Goal: Find specific fact: Find specific fact

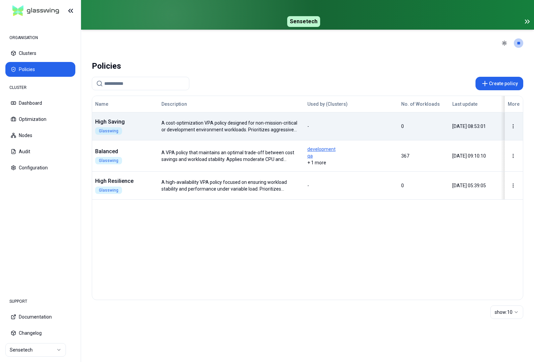
click at [157, 123] on div "Name Description Used by (Clusters) No. of Workloads Last update More High Savi…" at bounding box center [307, 148] width 431 height 104
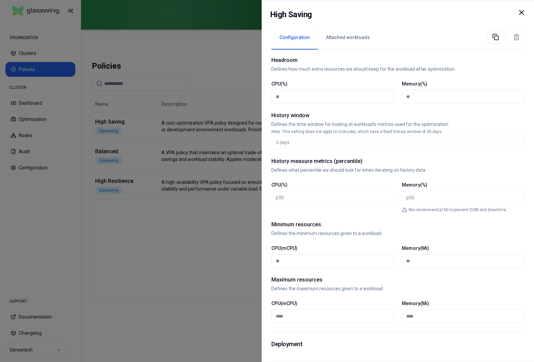
scroll to position [149, 0]
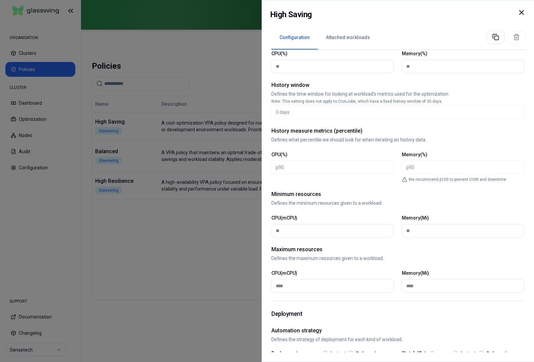
click at [520, 12] on icon at bounding box center [522, 12] width 8 height 8
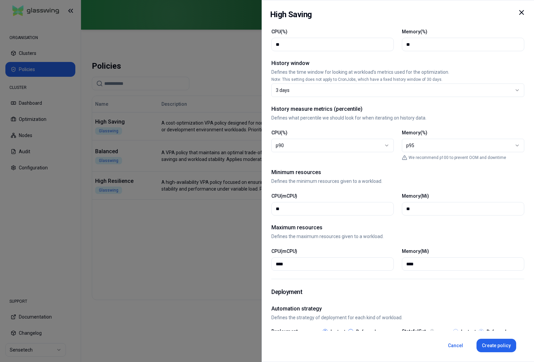
scroll to position [152, 0]
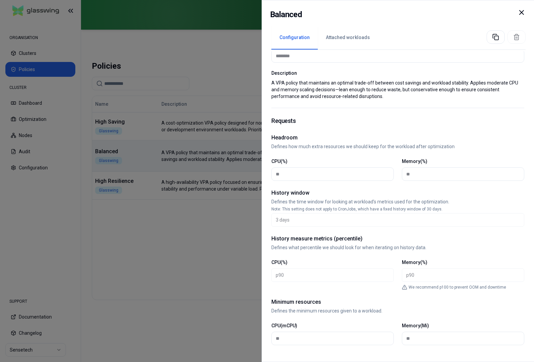
scroll to position [88, 0]
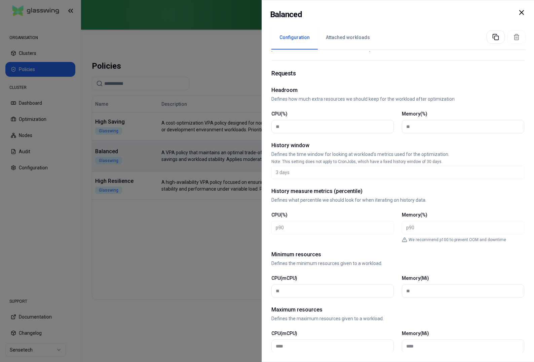
click at [520, 12] on icon at bounding box center [522, 12] width 8 height 8
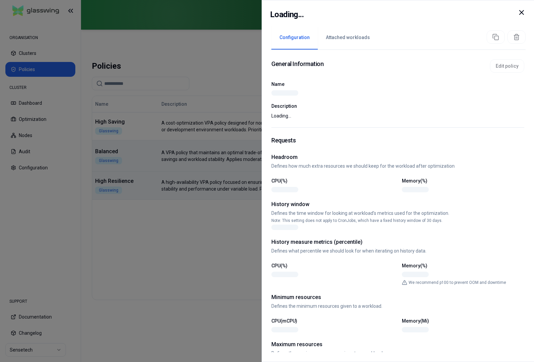
click at [205, 185] on div at bounding box center [267, 181] width 534 height 362
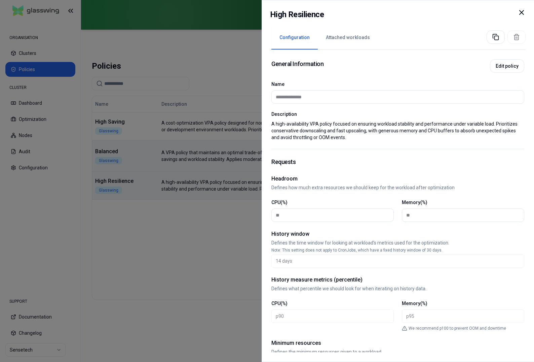
click at [525, 9] on icon at bounding box center [522, 12] width 8 height 8
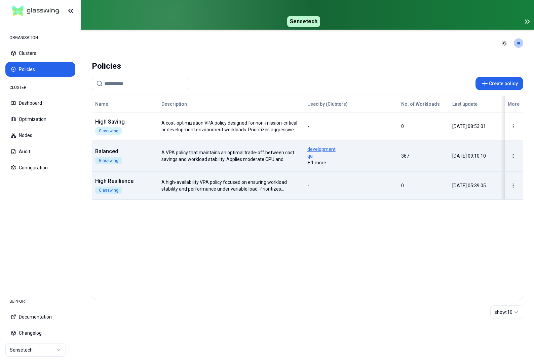
click at [400, 45] on header "Toggle theme **" at bounding box center [307, 43] width 453 height 27
click at [527, 22] on icon at bounding box center [527, 21] width 8 height 8
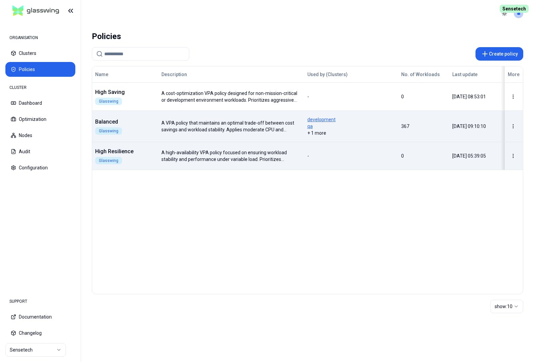
click at [510, 9] on span "Sensetech" at bounding box center [514, 9] width 29 height 8
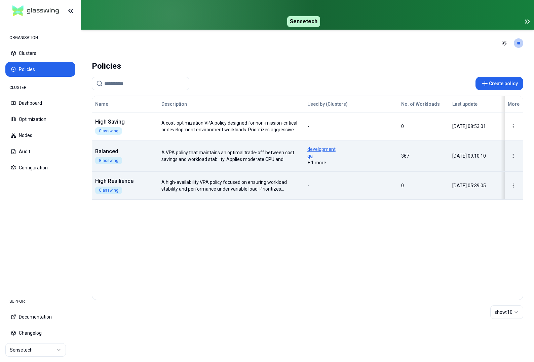
click at [526, 22] on icon at bounding box center [527, 21] width 8 height 8
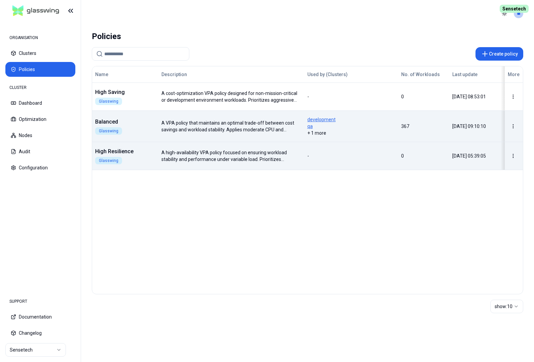
click at [520, 11] on span "Sensetech" at bounding box center [514, 9] width 29 height 8
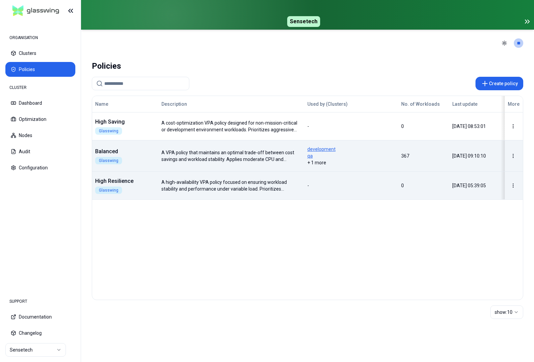
click at [302, 25] on span "Sensetech" at bounding box center [303, 21] width 33 height 11
click at [300, 20] on span "Sensetech" at bounding box center [303, 21] width 33 height 11
drag, startPoint x: 357, startPoint y: 24, endPoint x: 497, endPoint y: 24, distance: 140.3
click at [358, 24] on span "Sensetech" at bounding box center [304, 21] width 440 height 11
click at [515, 25] on span "Sensetech" at bounding box center [304, 21] width 440 height 11
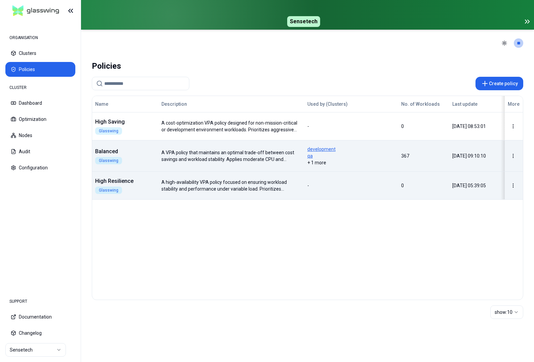
click at [532, 22] on div "Sensetech" at bounding box center [307, 15] width 453 height 30
click at [527, 22] on icon at bounding box center [526, 21] width 2 height 3
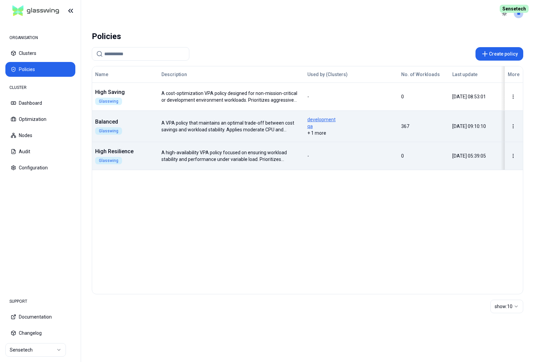
click at [515, 7] on span "Sensetech" at bounding box center [514, 9] width 29 height 8
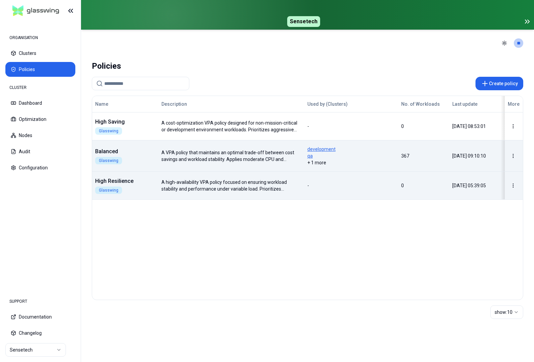
click at [528, 20] on icon at bounding box center [529, 21] width 2 height 3
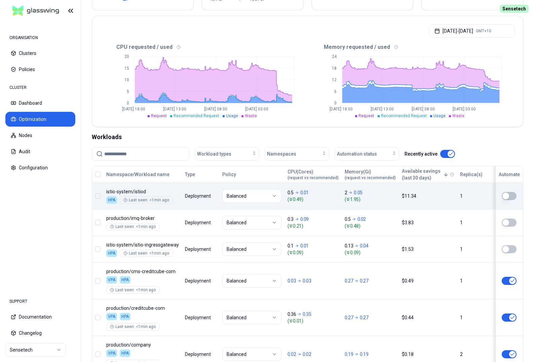
scroll to position [154, 0]
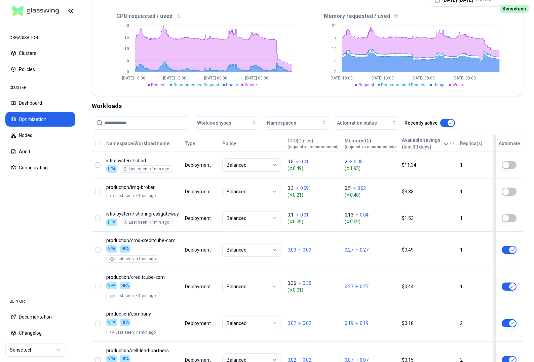
click at [499, 110] on div "Workloads" at bounding box center [308, 105] width 432 height 9
click at [39, 52] on button "Clusters" at bounding box center [40, 53] width 70 height 15
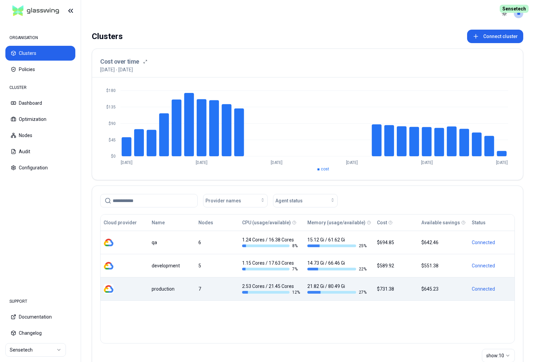
click at [163, 288] on div "production" at bounding box center [172, 288] width 41 height 7
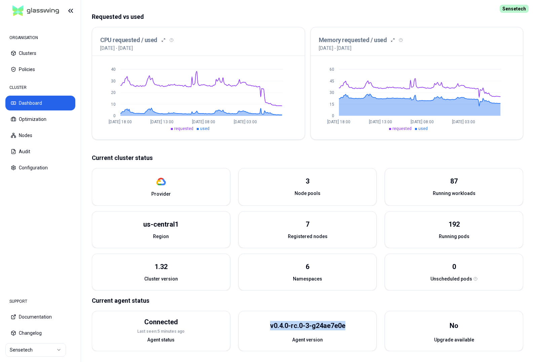
scroll to position [139, 0]
drag, startPoint x: 270, startPoint y: 325, endPoint x: 349, endPoint y: 325, distance: 79.1
click at [345, 325] on div "v0.4.0-rc.0-3-g24ae7e0e" at bounding box center [307, 325] width 75 height 9
drag, startPoint x: 40, startPoint y: 118, endPoint x: 85, endPoint y: 118, distance: 44.4
click at [41, 118] on button "Optimization" at bounding box center [40, 119] width 70 height 15
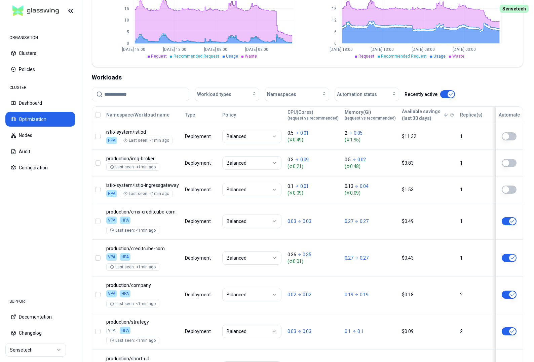
scroll to position [69, 0]
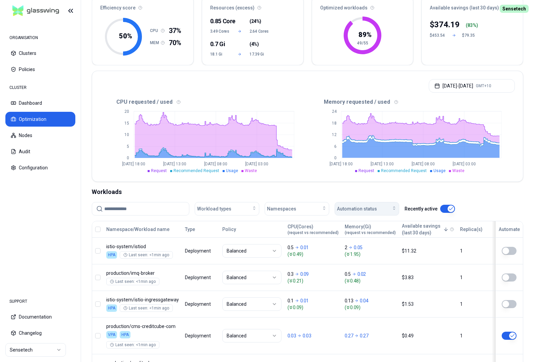
click at [368, 207] on span "Automation status" at bounding box center [357, 208] width 40 height 7
click at [366, 222] on div "on" at bounding box center [368, 223] width 64 height 11
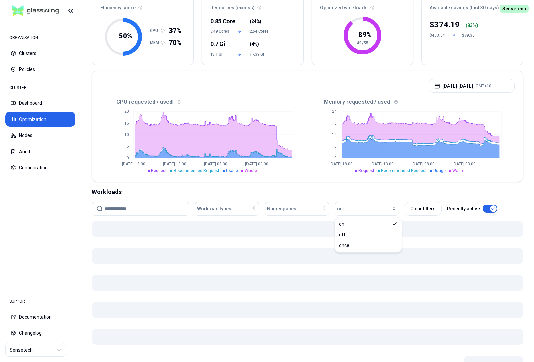
click at [494, 187] on div "Optimization Efficiency score 50 % CPU 37% MEM 70% Resources (excess) 0.85 Core…" at bounding box center [307, 186] width 453 height 425
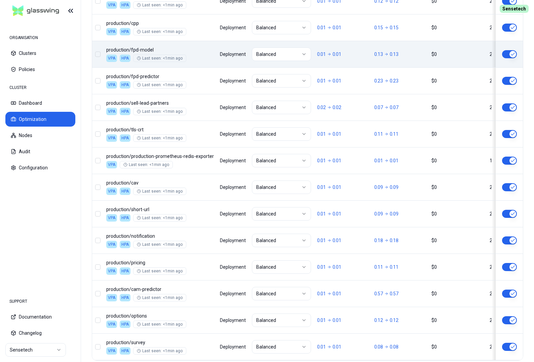
scroll to position [782, 0]
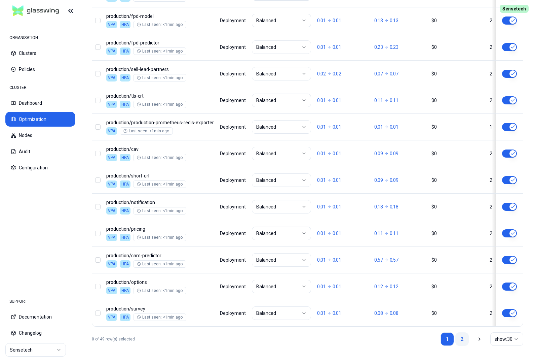
click at [464, 339] on link "2" at bounding box center [462, 338] width 13 height 13
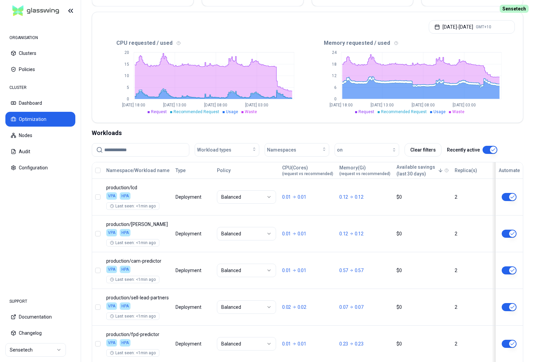
scroll to position [0, 0]
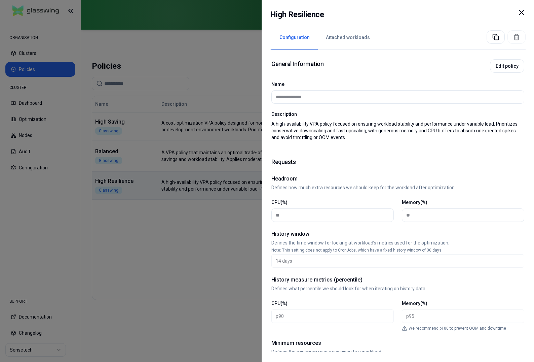
click at [524, 14] on icon at bounding box center [522, 12] width 4 height 4
click at [523, 12] on icon at bounding box center [522, 12] width 8 height 8
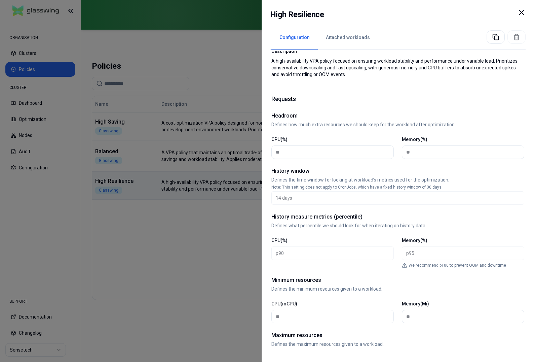
click at [521, 11] on icon at bounding box center [522, 12] width 8 height 8
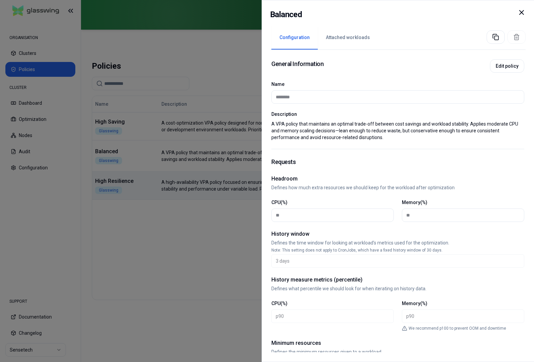
click at [521, 12] on icon at bounding box center [522, 12] width 4 height 4
click at [522, 12] on icon at bounding box center [522, 12] width 4 height 4
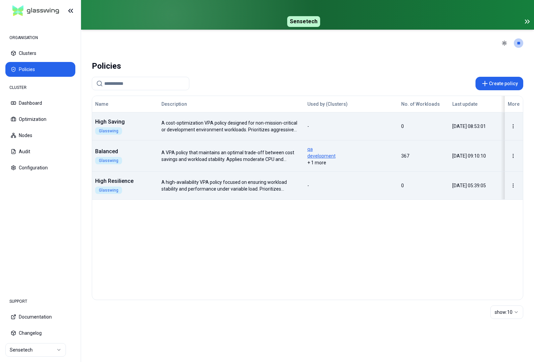
click at [154, 164] on div "Name Description Used by (Clusters) No. of Workloads Last update More High Savi…" at bounding box center [307, 148] width 431 height 104
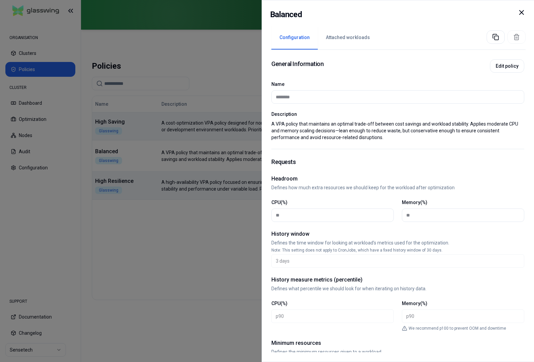
click at [524, 15] on icon at bounding box center [522, 12] width 8 height 8
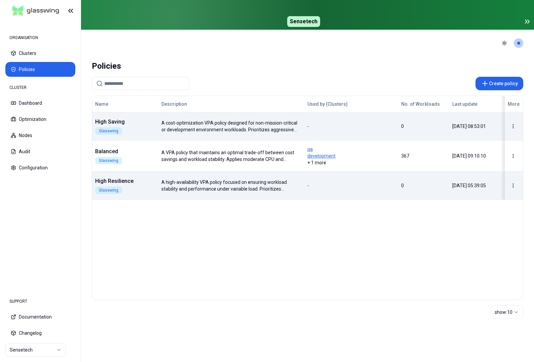
click at [260, 234] on div "Name Description Used by (Clusters) No. of Workloads Last update More High Savi…" at bounding box center [308, 198] width 432 height 204
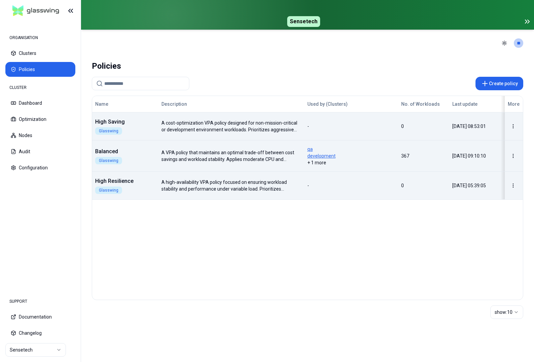
click at [156, 161] on div "Balanced Glasswing" at bounding box center [126, 155] width 66 height 17
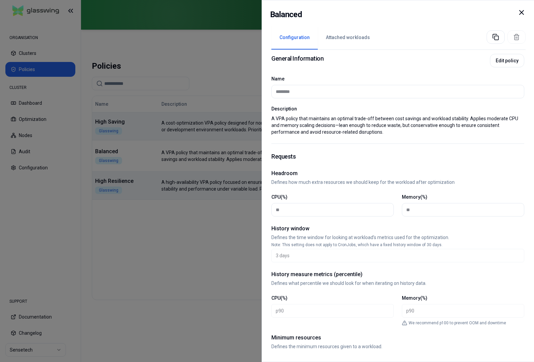
scroll to position [11, 0]
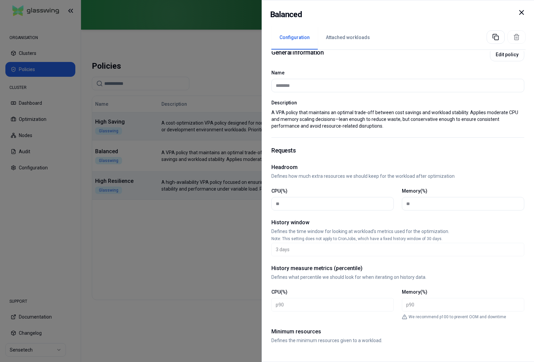
click at [525, 13] on icon at bounding box center [522, 12] width 8 height 8
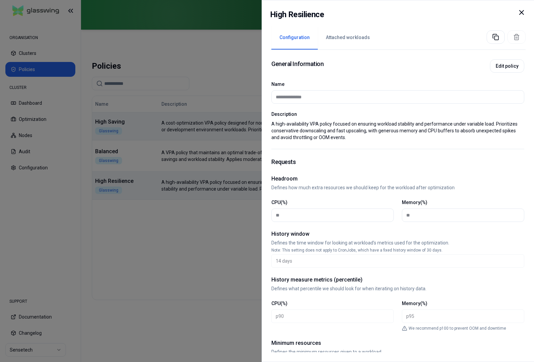
click at [522, 13] on icon at bounding box center [522, 12] width 8 height 8
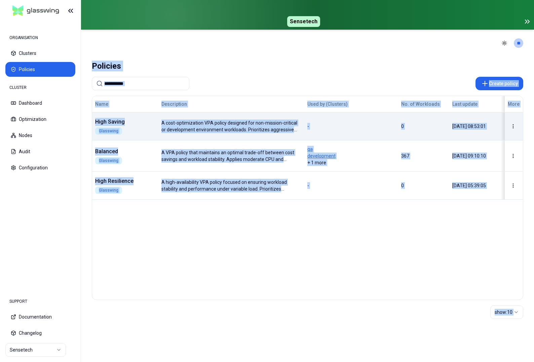
click at [177, 193] on div "Name Description Used by (Clusters) No. of Workloads Last update More High Savi…" at bounding box center [307, 148] width 431 height 104
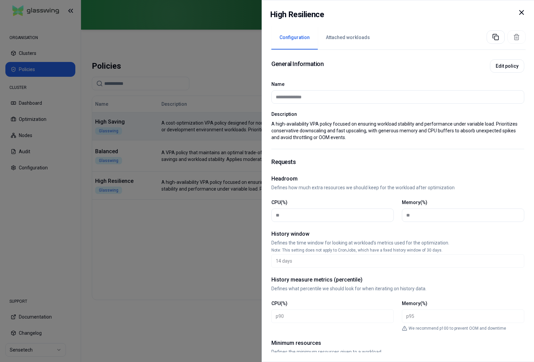
click at [522, 14] on icon at bounding box center [522, 12] width 8 height 8
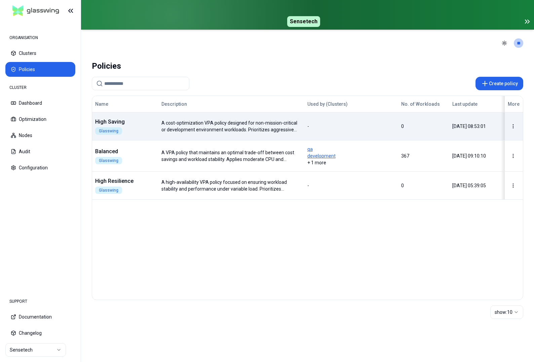
click at [416, 39] on header "Toggle theme **" at bounding box center [307, 43] width 453 height 27
click at [385, 44] on header "Toggle theme **" at bounding box center [307, 43] width 453 height 27
click at [291, 61] on div "Policies" at bounding box center [308, 65] width 432 height 13
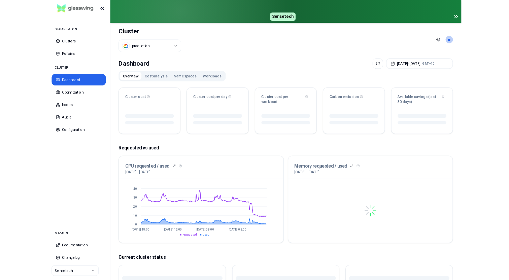
scroll to position [168, 0]
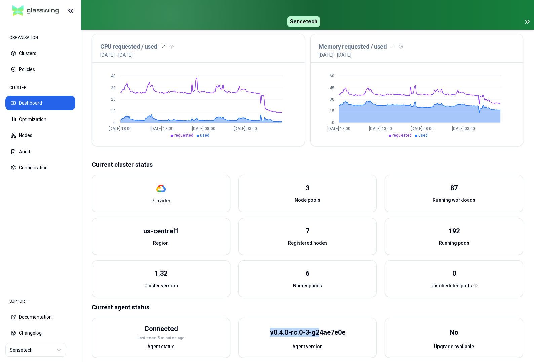
drag, startPoint x: 268, startPoint y: 332, endPoint x: 320, endPoint y: 332, distance: 52.1
click at [320, 332] on div "v0.4.0-rc.0-3-g24ae7e0e" at bounding box center [308, 332] width 138 height 21
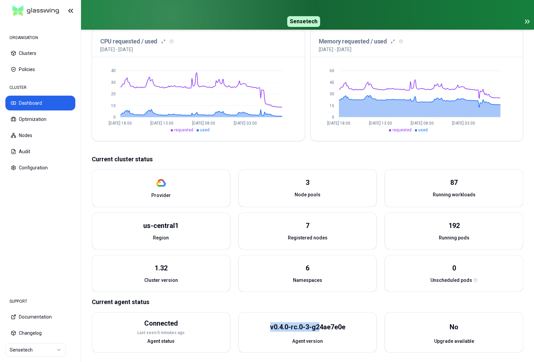
click at [303, 324] on div "v0.4.0-rc.0-3-g24ae7e0e" at bounding box center [307, 326] width 75 height 9
drag, startPoint x: 313, startPoint y: 327, endPoint x: 344, endPoint y: 328, distance: 31.6
click at [344, 328] on div "v0.4.0-rc.0-3-g24ae7e0e" at bounding box center [307, 326] width 75 height 9
click at [316, 326] on div "v0.4.0-rc.0-3-g24ae7e0e" at bounding box center [307, 326] width 75 height 9
drag, startPoint x: 316, startPoint y: 326, endPoint x: 347, endPoint y: 326, distance: 30.6
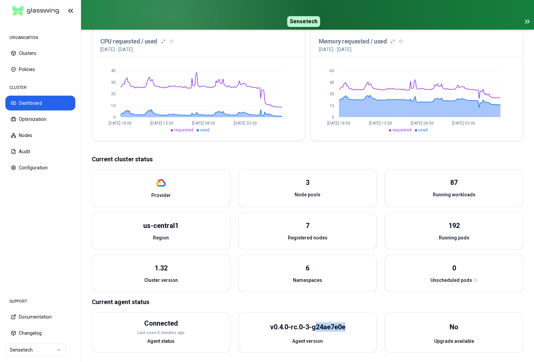
click at [345, 328] on div "v0.4.0-rc.0-3-g24ae7e0e" at bounding box center [307, 326] width 75 height 9
copy div "24ae7e0e"
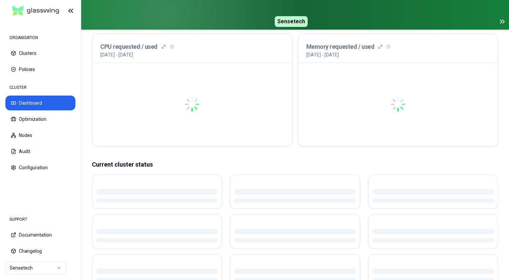
scroll to position [173, 0]
